Goal: Task Accomplishment & Management: Use online tool/utility

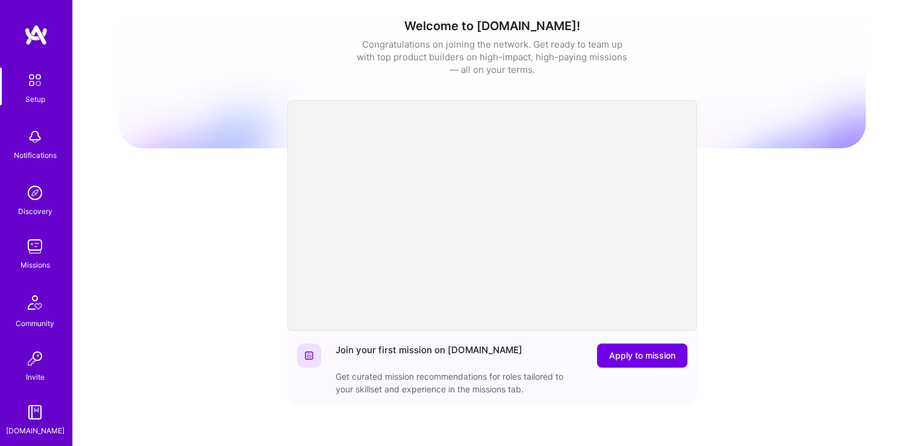
click at [34, 261] on div "Missions" at bounding box center [35, 265] width 30 height 13
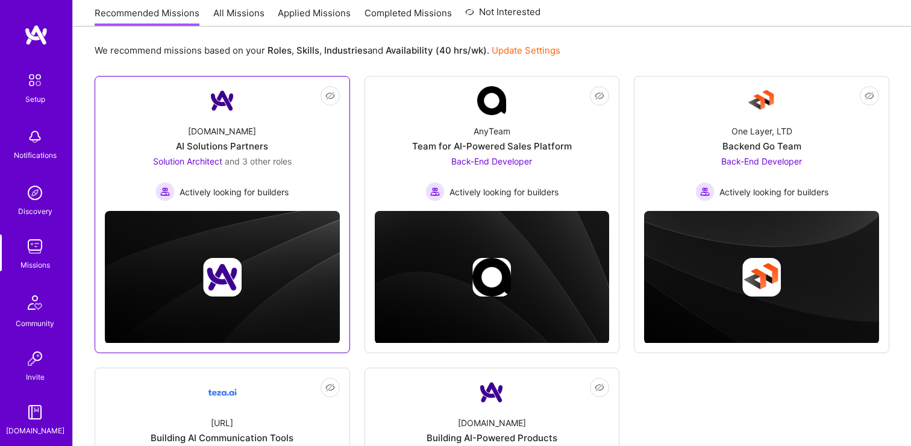
scroll to position [124, 0]
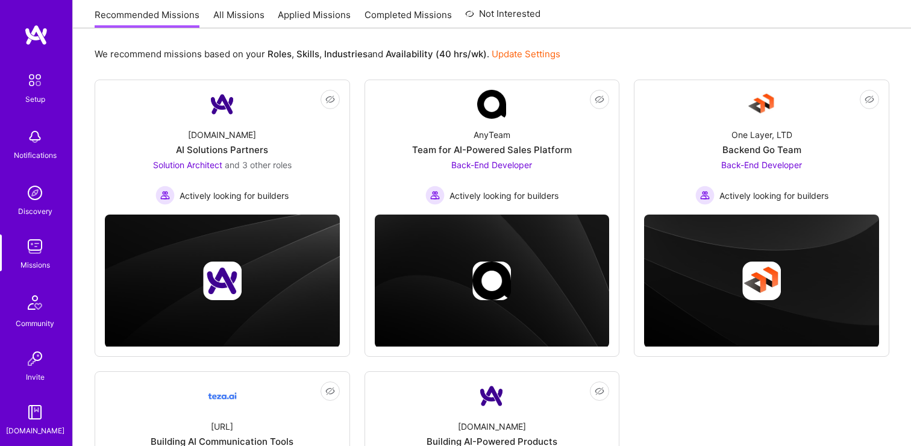
click at [250, 16] on link "All Missions" at bounding box center [238, 18] width 51 height 20
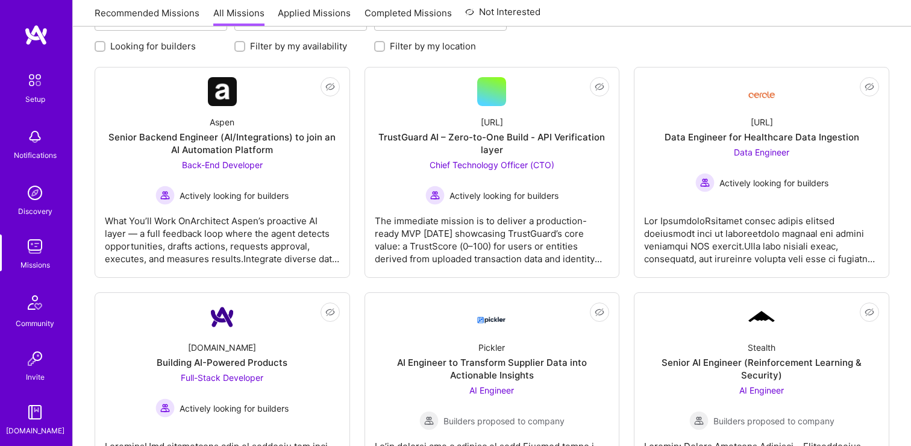
scroll to position [119, 0]
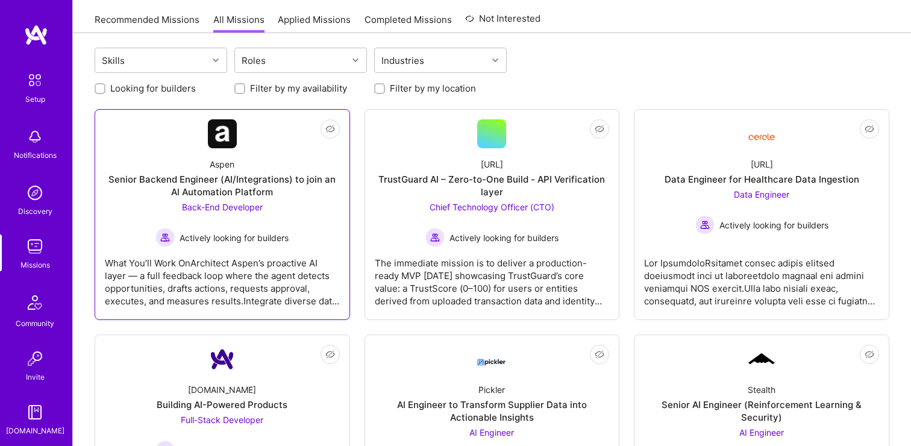
click at [258, 242] on span "Actively looking for builders" at bounding box center [234, 237] width 109 height 13
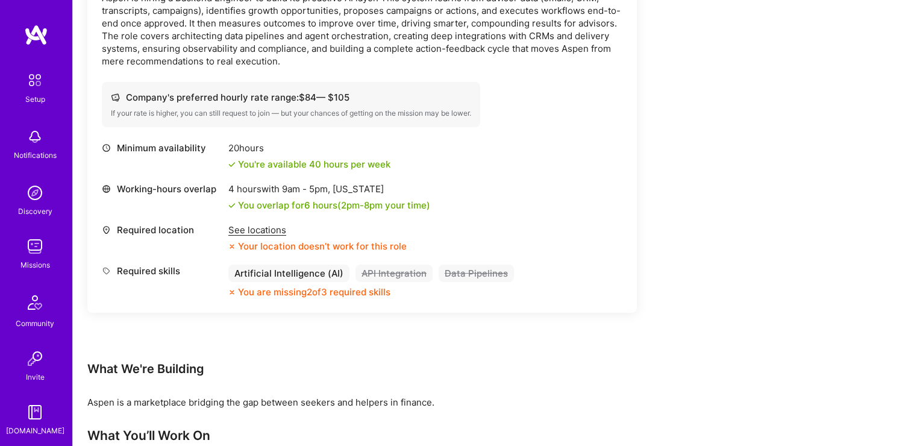
scroll to position [398, 0]
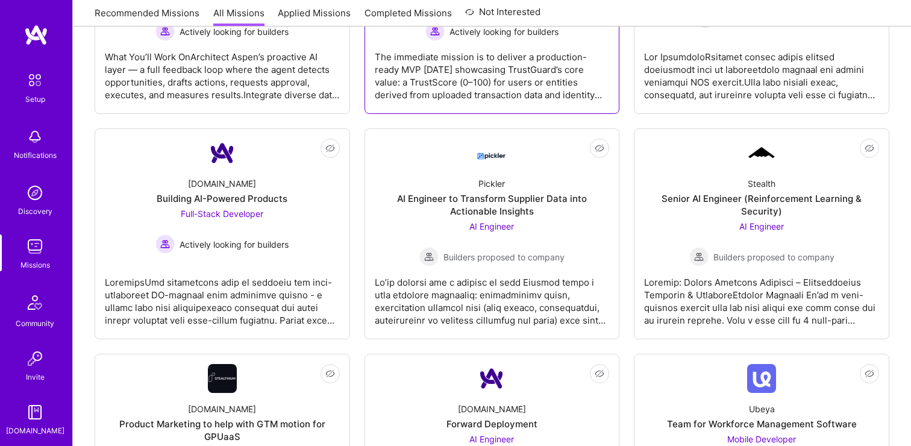
scroll to position [327, 0]
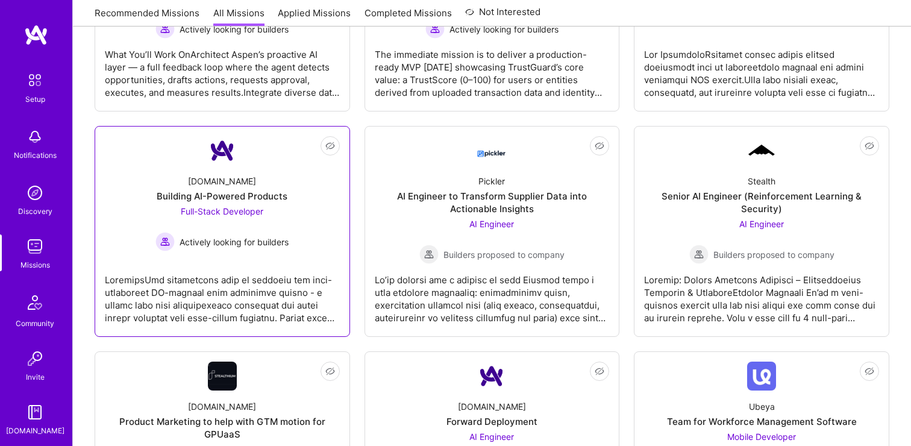
click at [286, 306] on div at bounding box center [222, 294] width 235 height 60
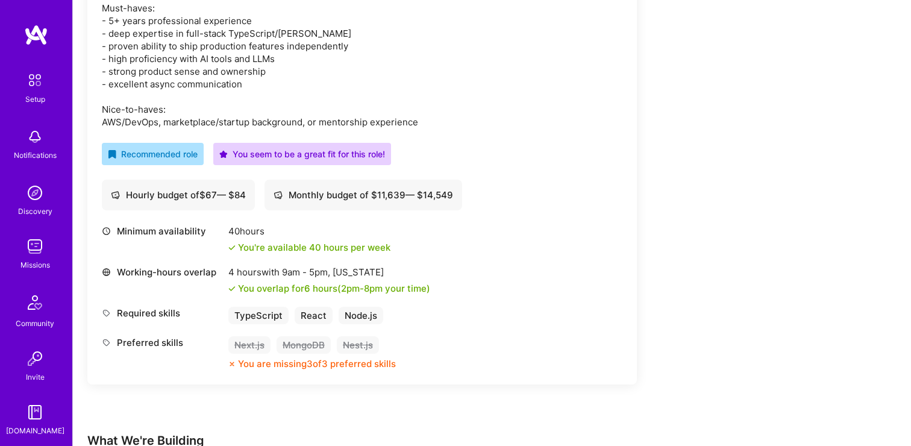
scroll to position [488, 0]
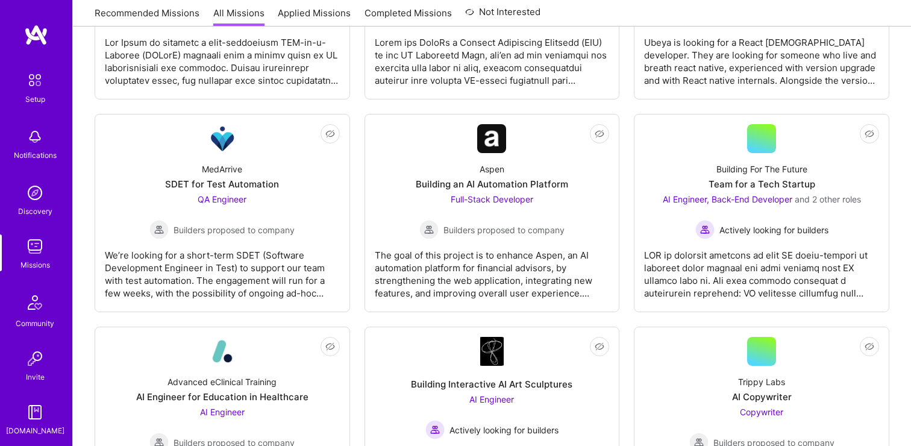
scroll to position [808, 0]
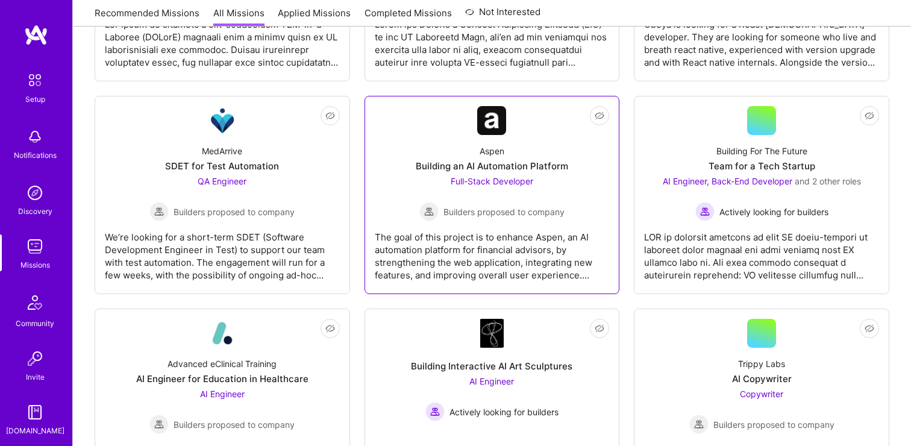
click at [513, 258] on div "The goal of this project is to enhance Aspen, an AI automation platform for fin…" at bounding box center [492, 251] width 235 height 60
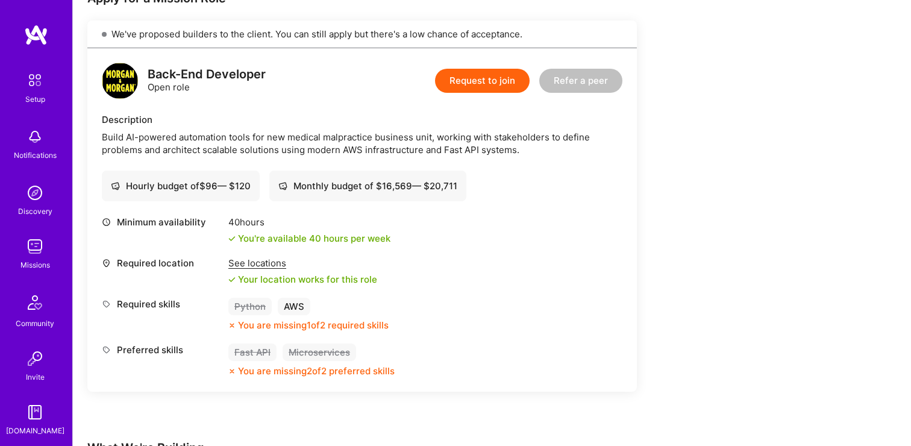
scroll to position [262, 0]
